Goal: Task Accomplishment & Management: Use online tool/utility

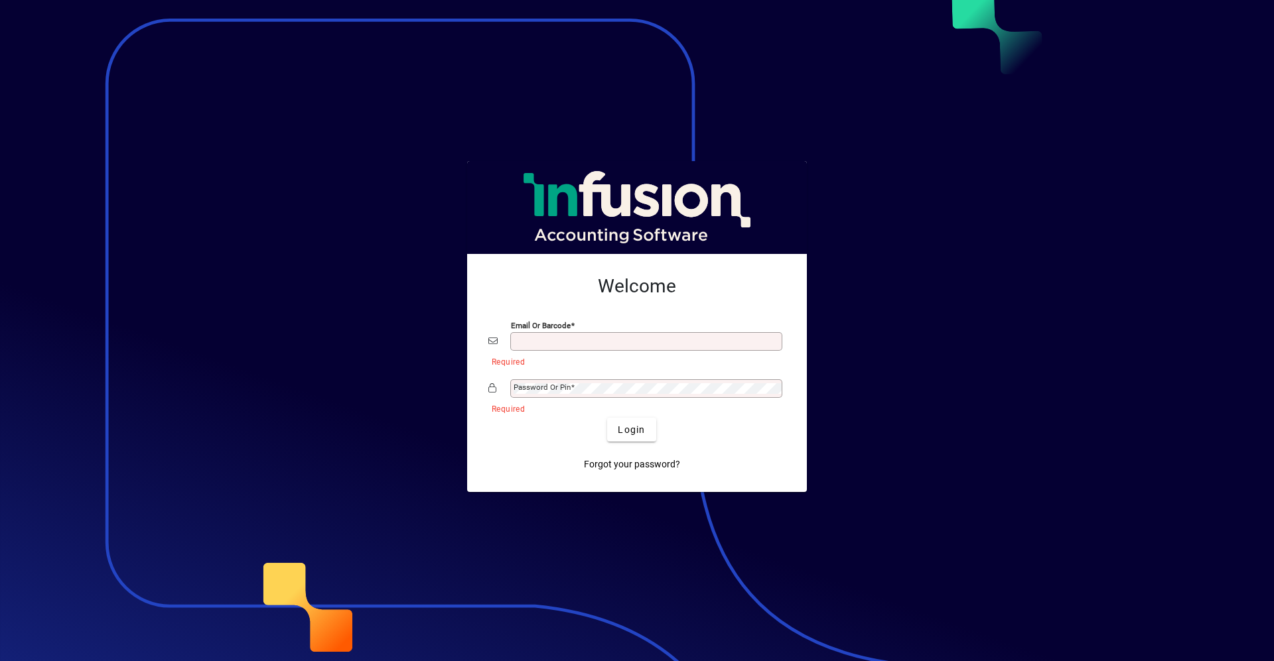
click at [607, 418] on button "Login" at bounding box center [631, 430] width 48 height 24
type input "**********"
click at [607, 418] on button "Login" at bounding box center [631, 430] width 48 height 24
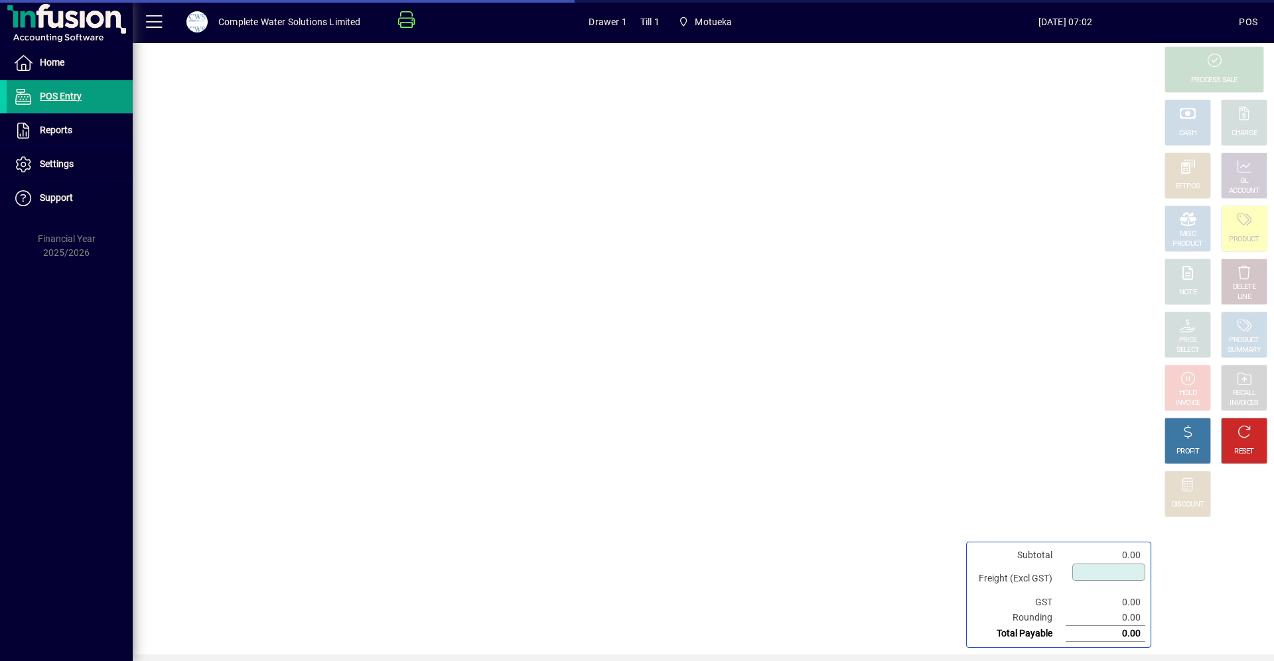
type input "****"
